Goal: Book appointment/travel/reservation

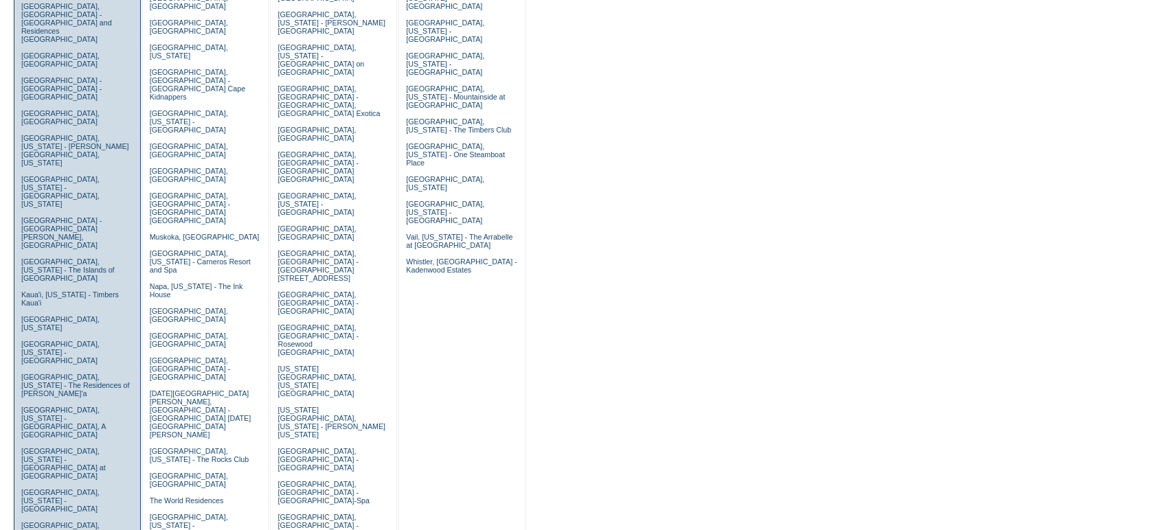
scroll to position [256, 0]
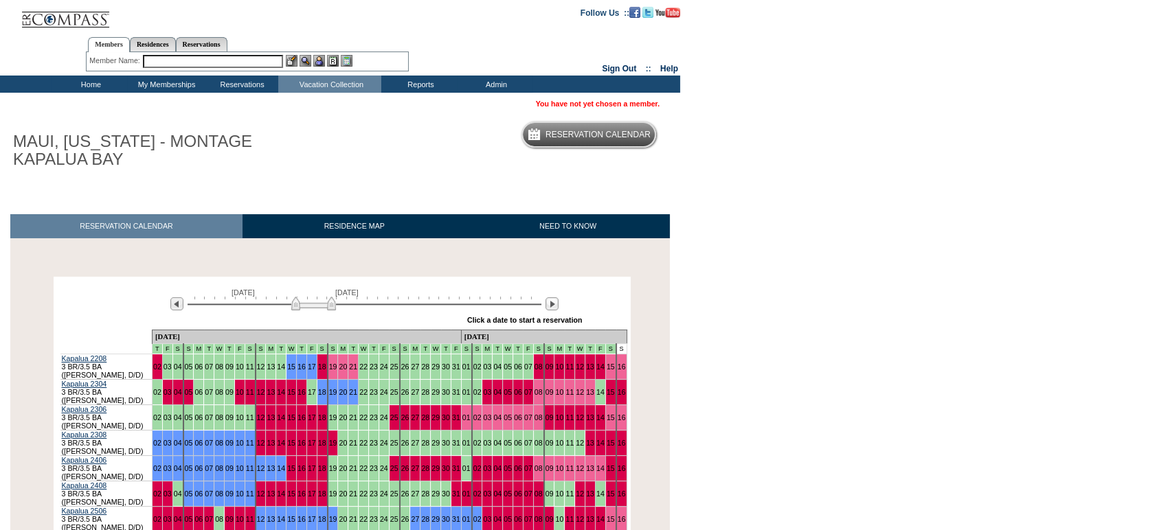
scroll to position [104, 0]
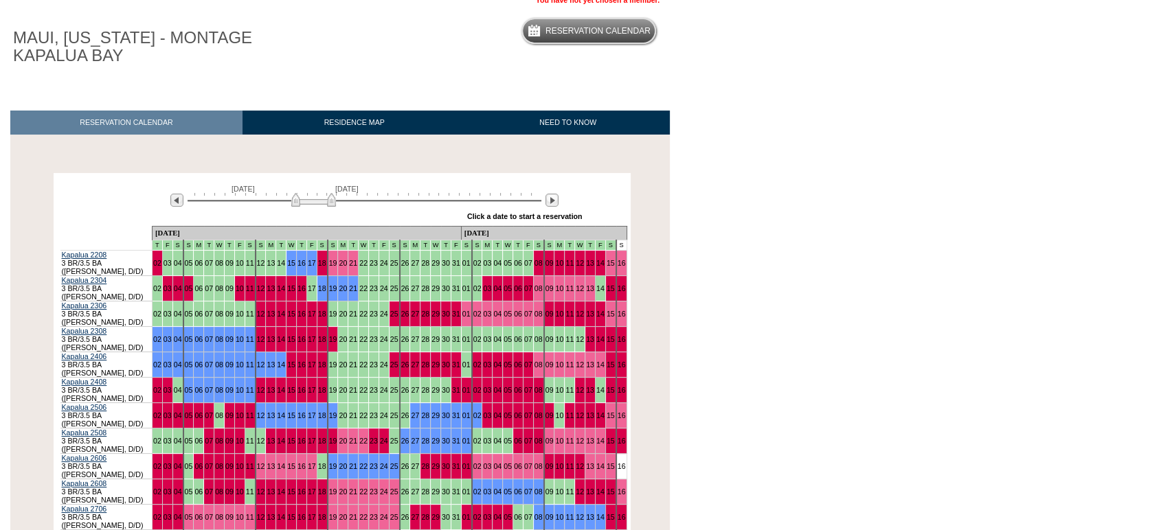
click at [769, 383] on body "Follow Us ::" at bounding box center [580, 161] width 1161 height 530
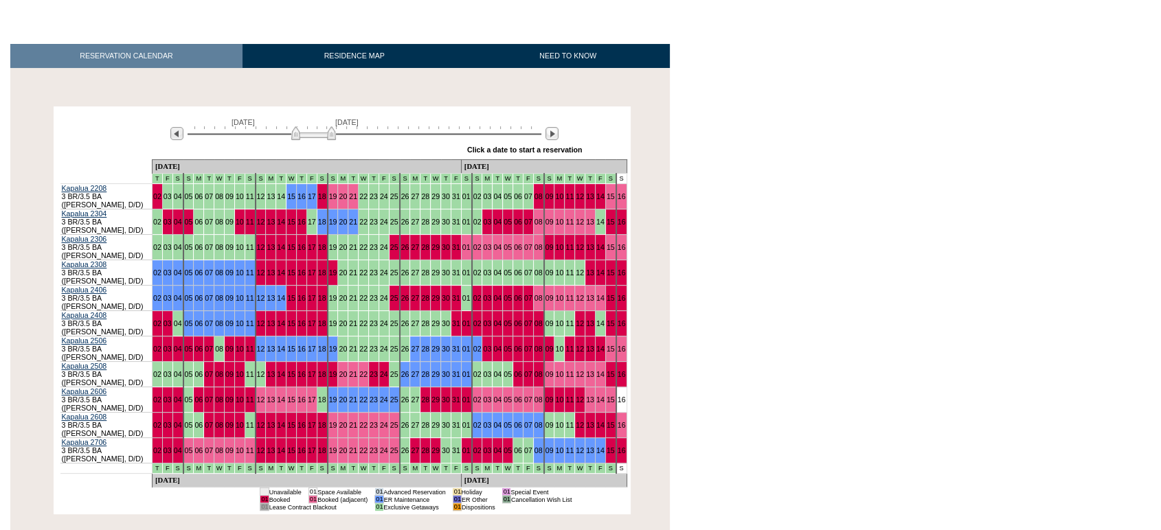
scroll to position [171, 0]
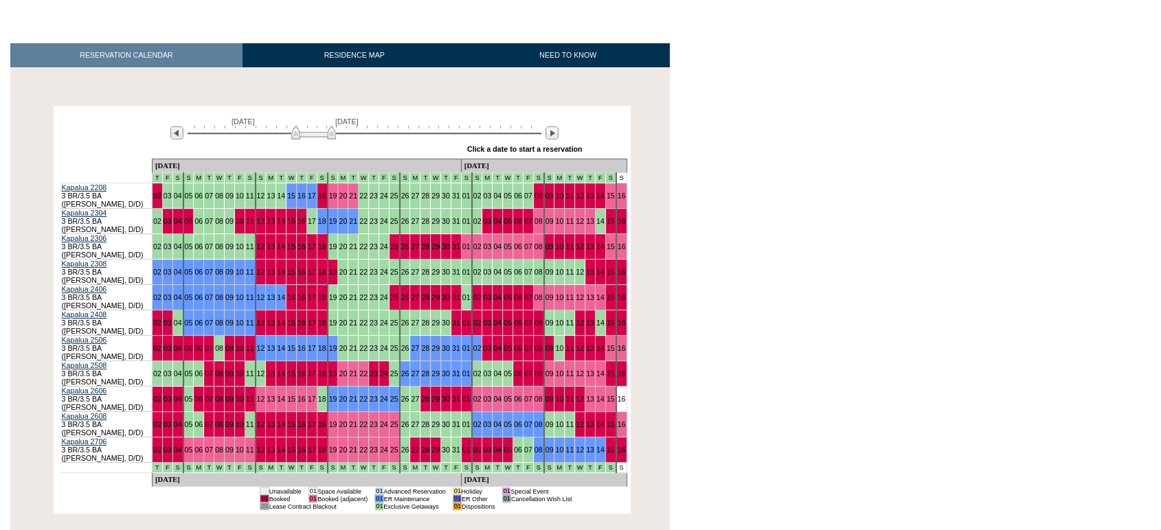
click at [1083, 187] on body "Follow Us ::" at bounding box center [580, 94] width 1161 height 530
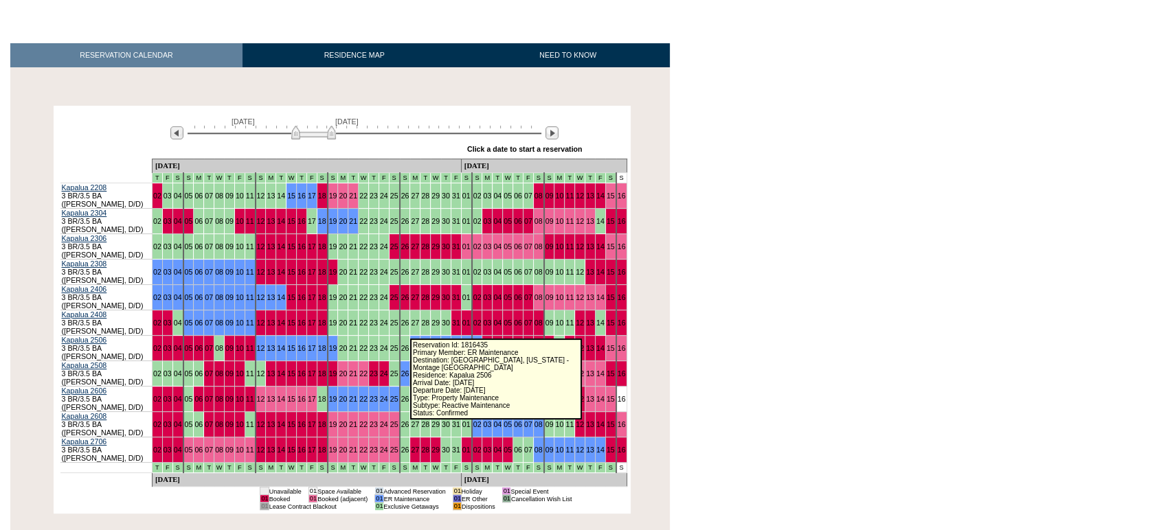
click at [431, 344] on link "29" at bounding box center [435, 348] width 8 height 8
